Goal: Communication & Community: Connect with others

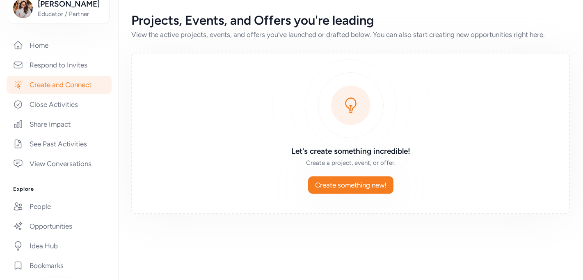
scroll to position [145, 0]
click at [37, 211] on link "People" at bounding box center [59, 205] width 105 height 18
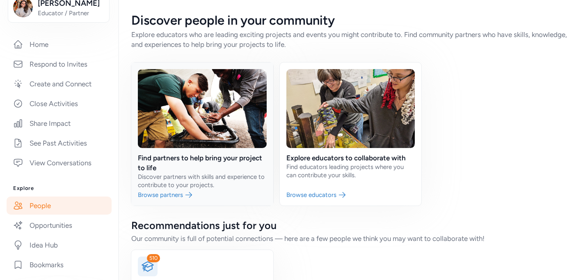
scroll to position [67, 0]
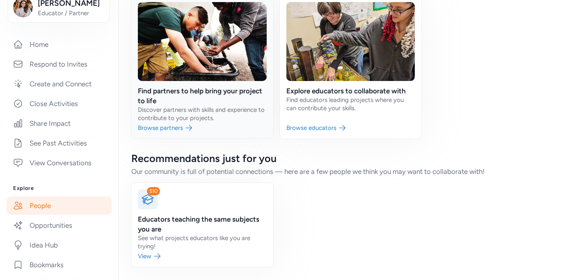
click at [221, 119] on link at bounding box center [202, 66] width 142 height 143
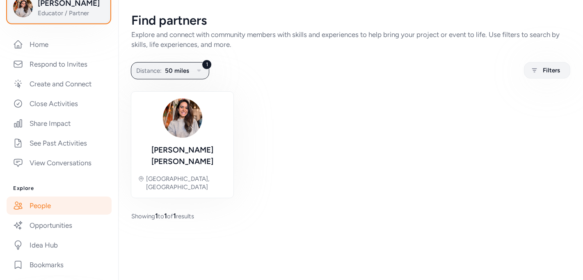
click at [58, 18] on button "[PERSON_NAME] Educator / Partner" at bounding box center [59, 7] width 102 height 30
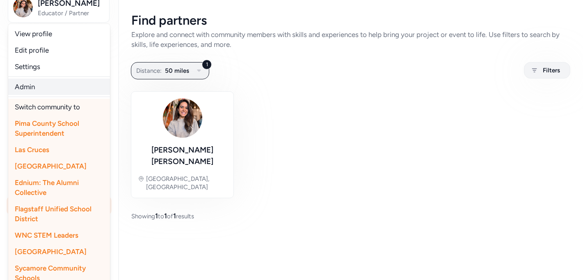
click at [45, 85] on link "Admin" at bounding box center [59, 86] width 102 height 16
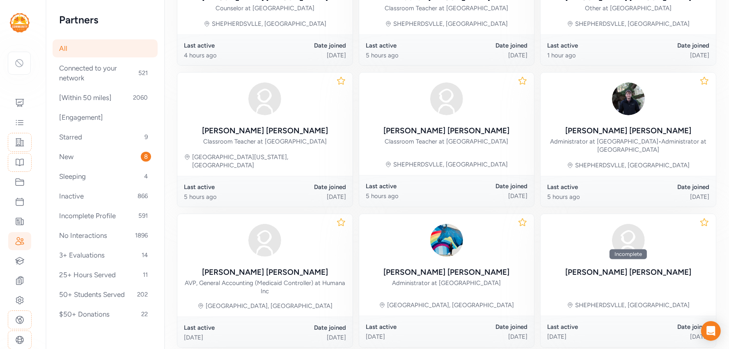
scroll to position [204, 0]
click at [21, 67] on icon at bounding box center [19, 63] width 10 height 10
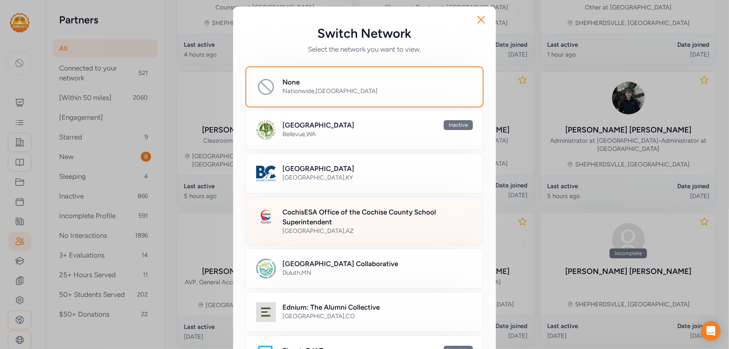
click at [291, 217] on h2 "CochisESA Office of the Cochise County School Superintendent" at bounding box center [377, 217] width 190 height 20
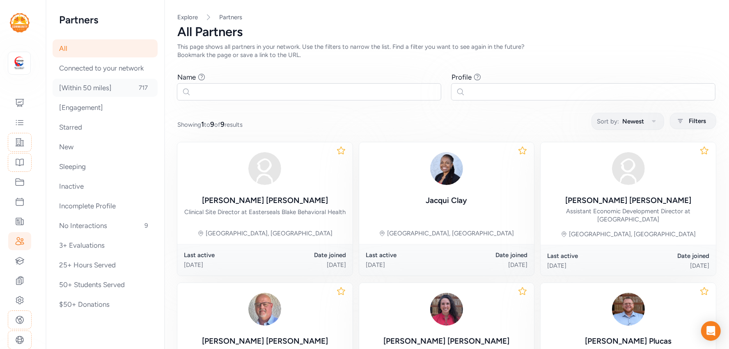
click at [105, 92] on div "[Within 50 miles] 717" at bounding box center [105, 88] width 105 height 18
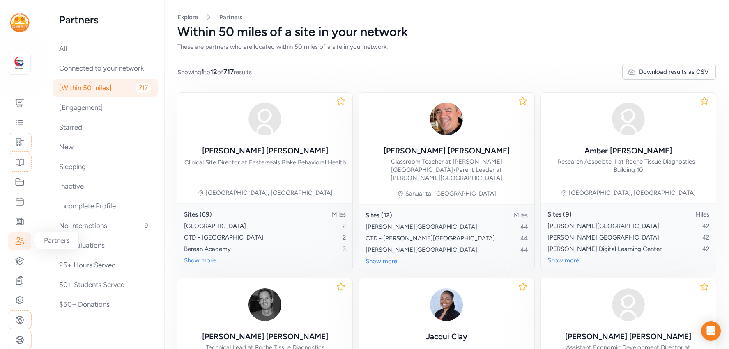
click at [16, 240] on icon at bounding box center [20, 241] width 10 height 10
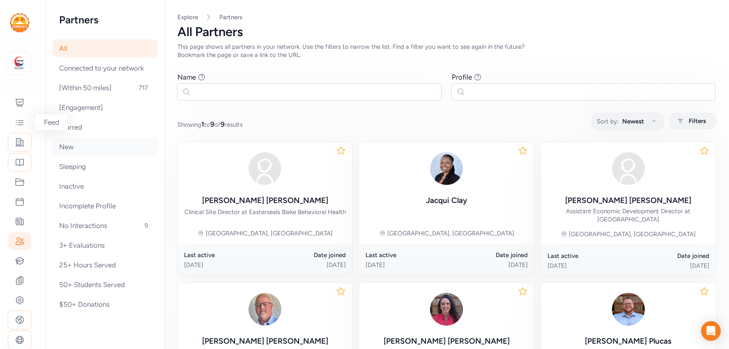
click at [69, 147] on div "New" at bounding box center [105, 147] width 105 height 18
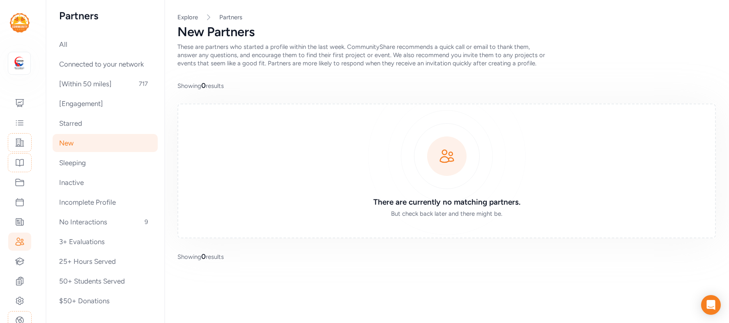
scroll to position [1, 0]
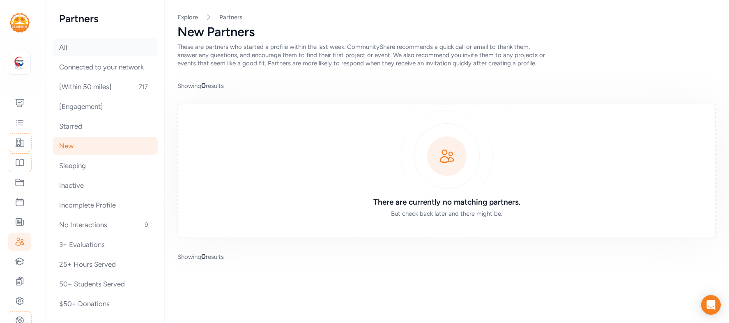
click at [54, 48] on div "All" at bounding box center [105, 47] width 105 height 18
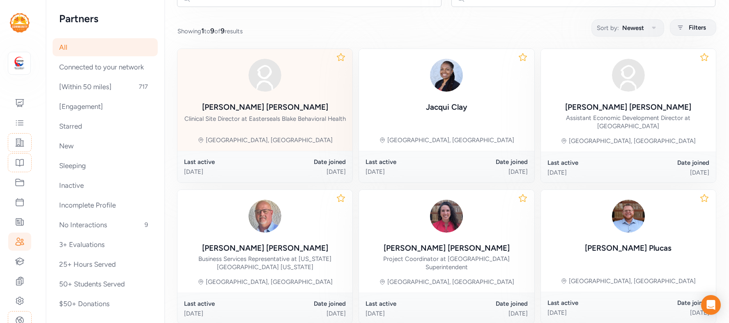
scroll to position [92, 0]
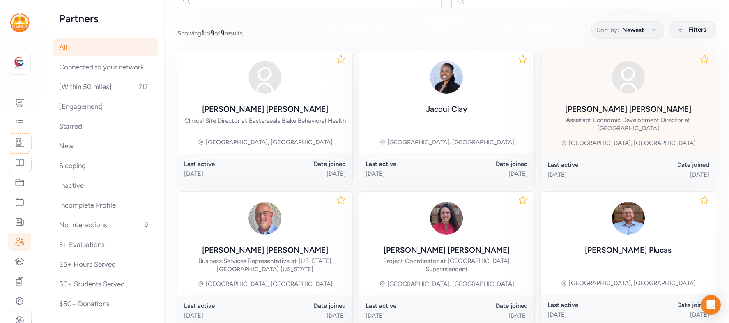
click at [606, 104] on div "Sarah Pacheco" at bounding box center [628, 108] width 126 height 11
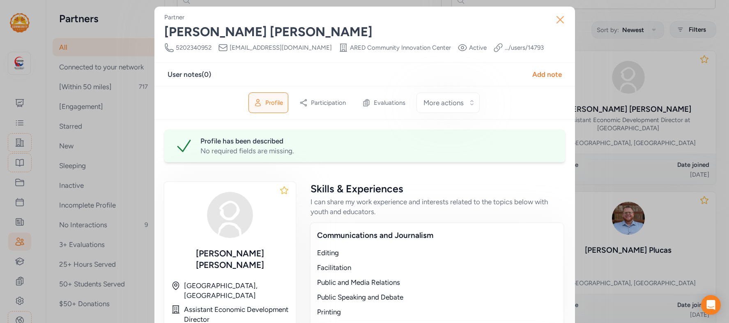
click at [562, 18] on icon "button" at bounding box center [559, 19] width 13 height 13
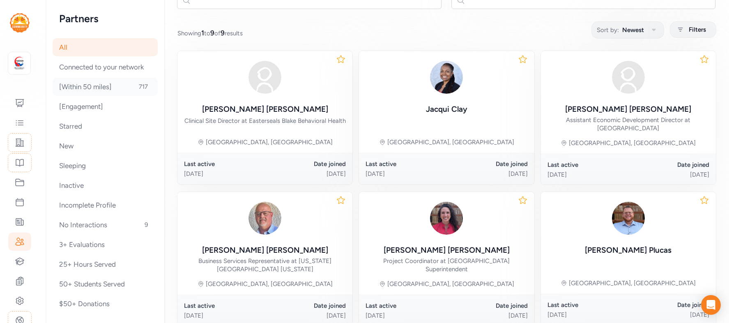
click at [95, 86] on div "[Within 50 miles] 717" at bounding box center [105, 87] width 105 height 18
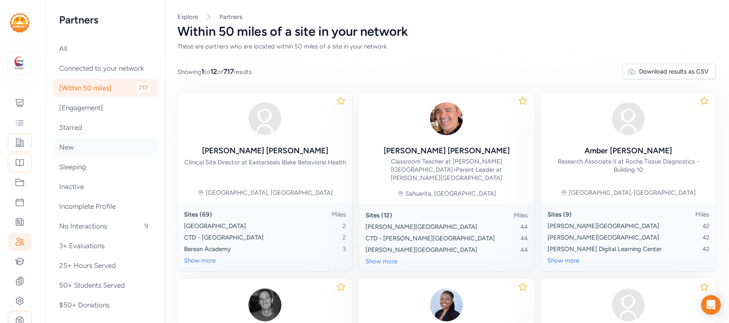
click at [104, 145] on div "New" at bounding box center [105, 147] width 105 height 18
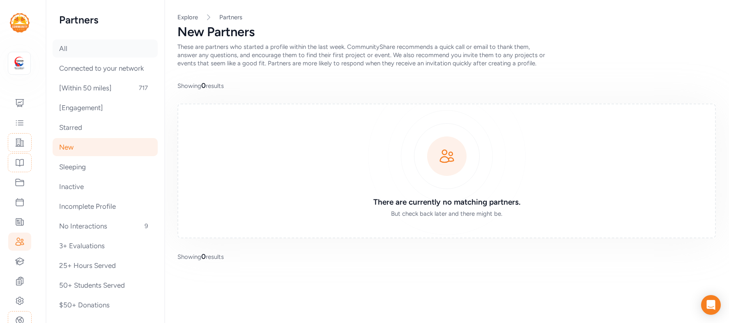
click at [81, 40] on div "All" at bounding box center [105, 48] width 105 height 18
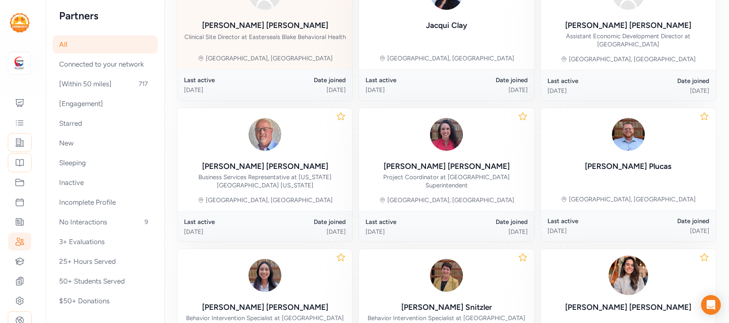
scroll to position [173, 0]
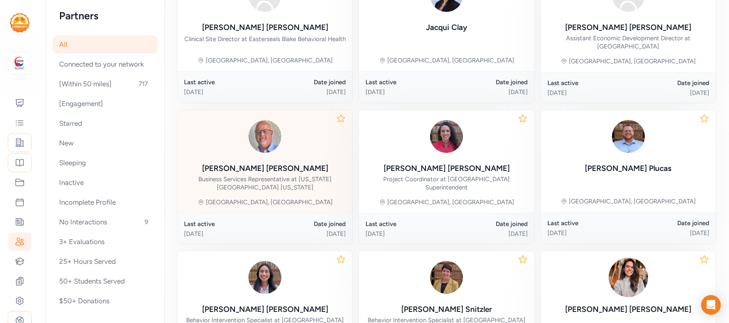
click at [316, 147] on div at bounding box center [265, 136] width 162 height 39
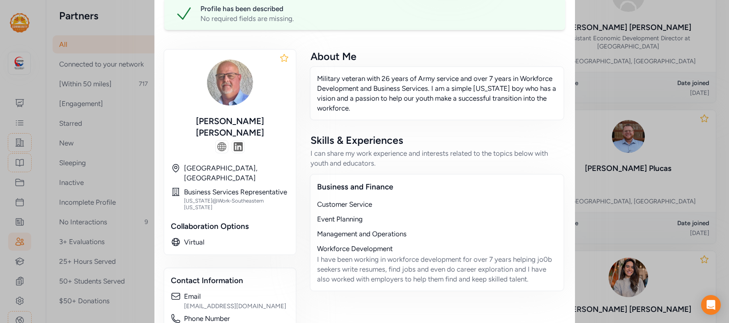
scroll to position [167, 0]
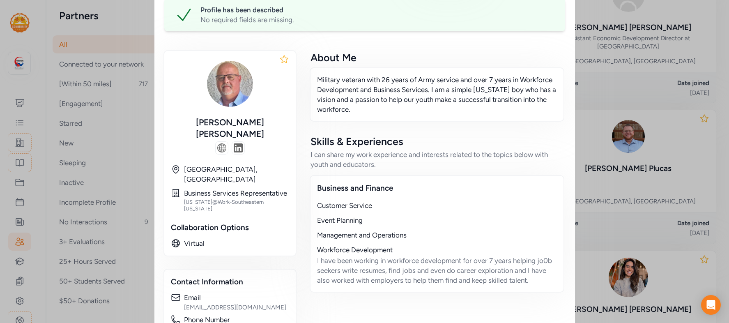
click at [421, 215] on div "Event Planning" at bounding box center [437, 220] width 240 height 10
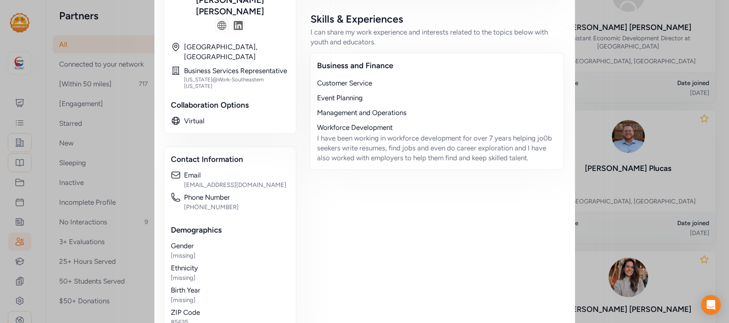
scroll to position [290, 0]
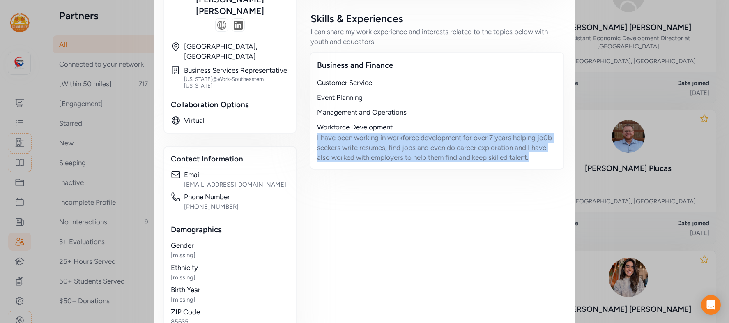
drag, startPoint x: 317, startPoint y: 124, endPoint x: 537, endPoint y: 146, distance: 221.2
click at [537, 146] on div "I have been working in workforce development for over 7 years helping jo0b seek…" at bounding box center [437, 148] width 240 height 30
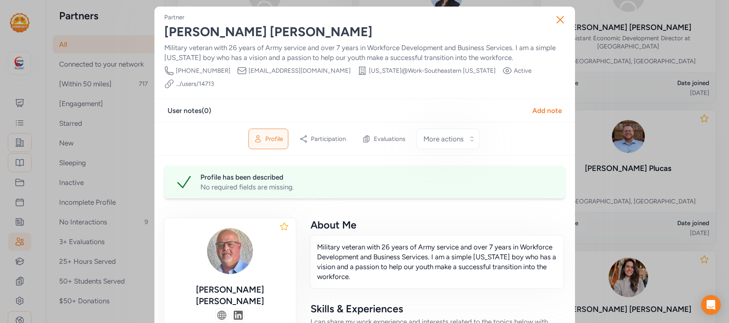
scroll to position [0, 0]
click at [557, 17] on icon "button" at bounding box center [560, 19] width 7 height 7
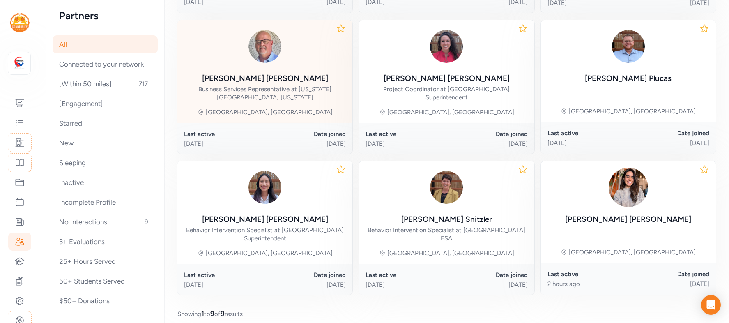
scroll to position [275, 0]
